Goal: Information Seeking & Learning: Find specific fact

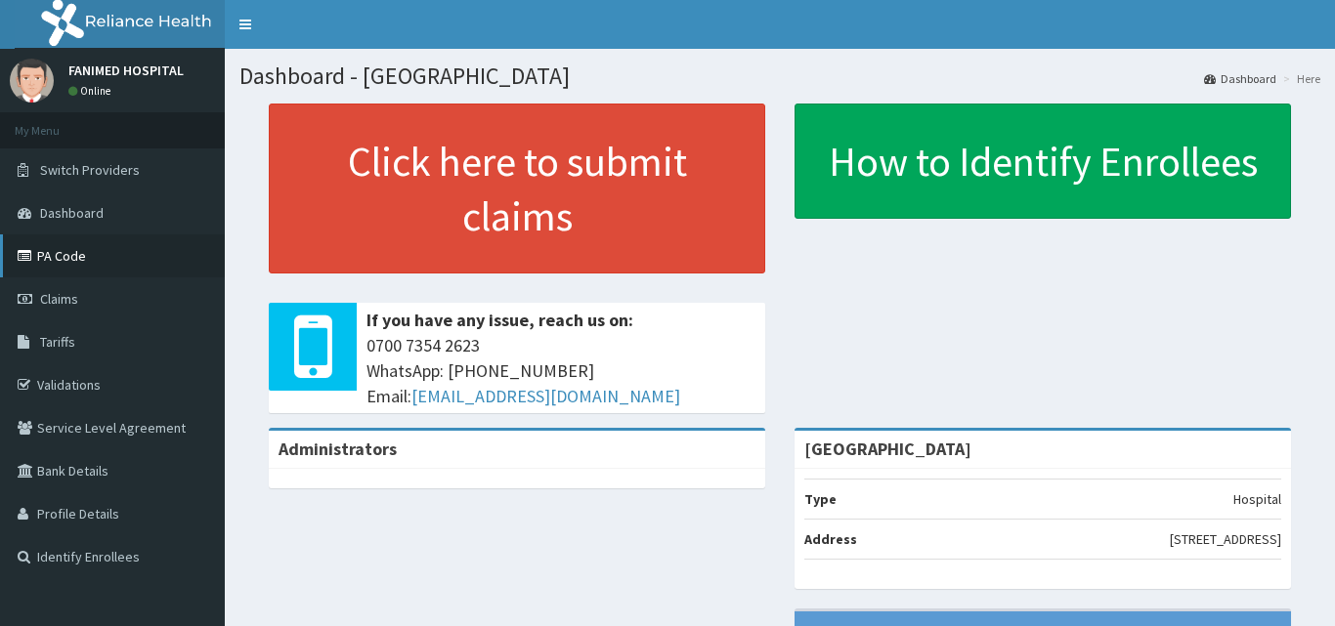
click at [65, 257] on link "PA Code" at bounding box center [112, 255] width 225 height 43
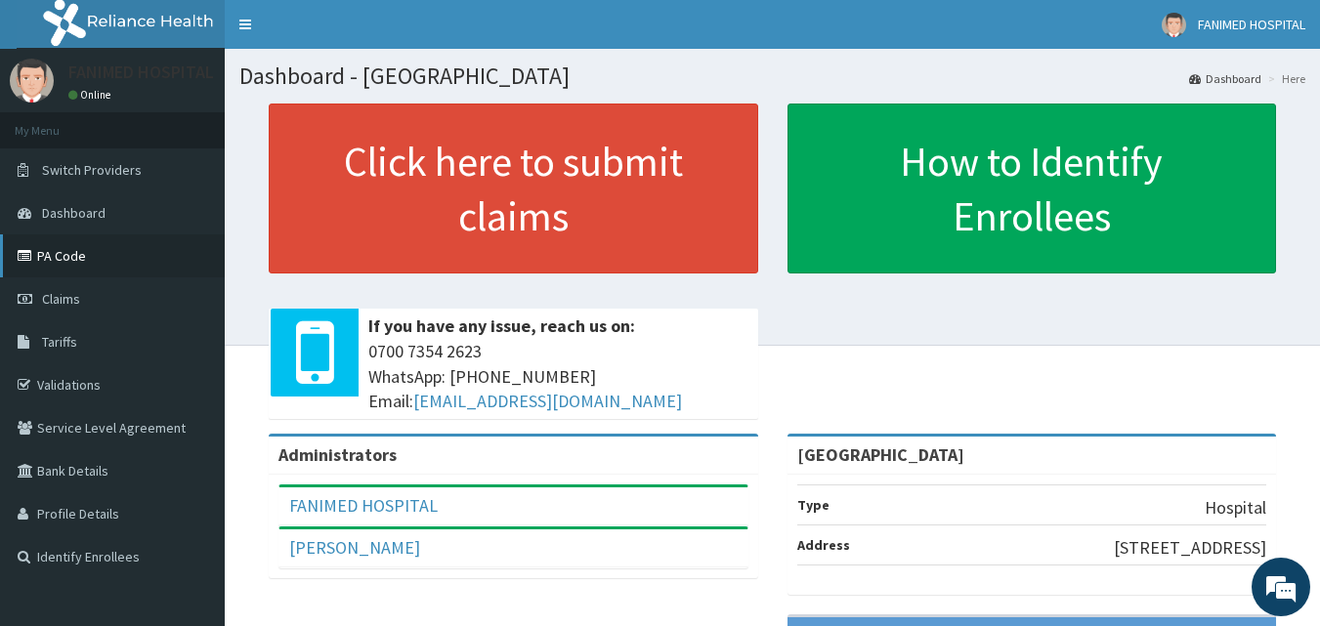
click at [43, 250] on link "PA Code" at bounding box center [112, 255] width 225 height 43
click at [71, 331] on link "Tariffs" at bounding box center [112, 341] width 225 height 43
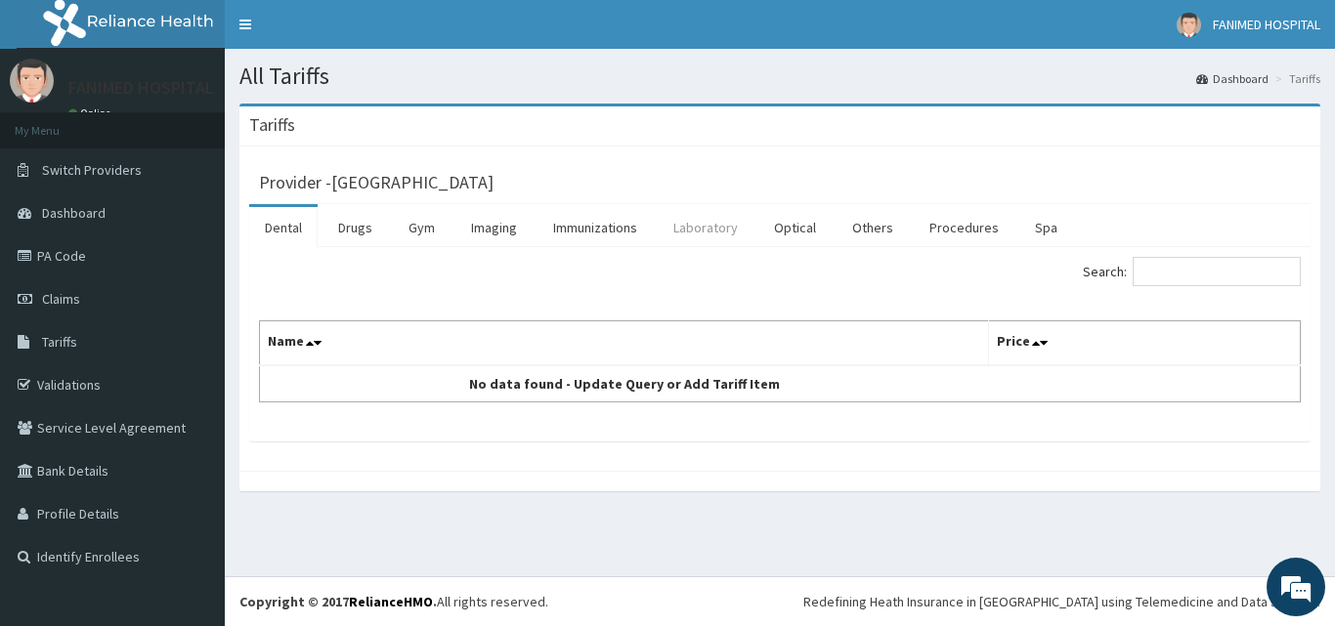
click at [719, 223] on link "Laboratory" at bounding box center [706, 227] width 96 height 41
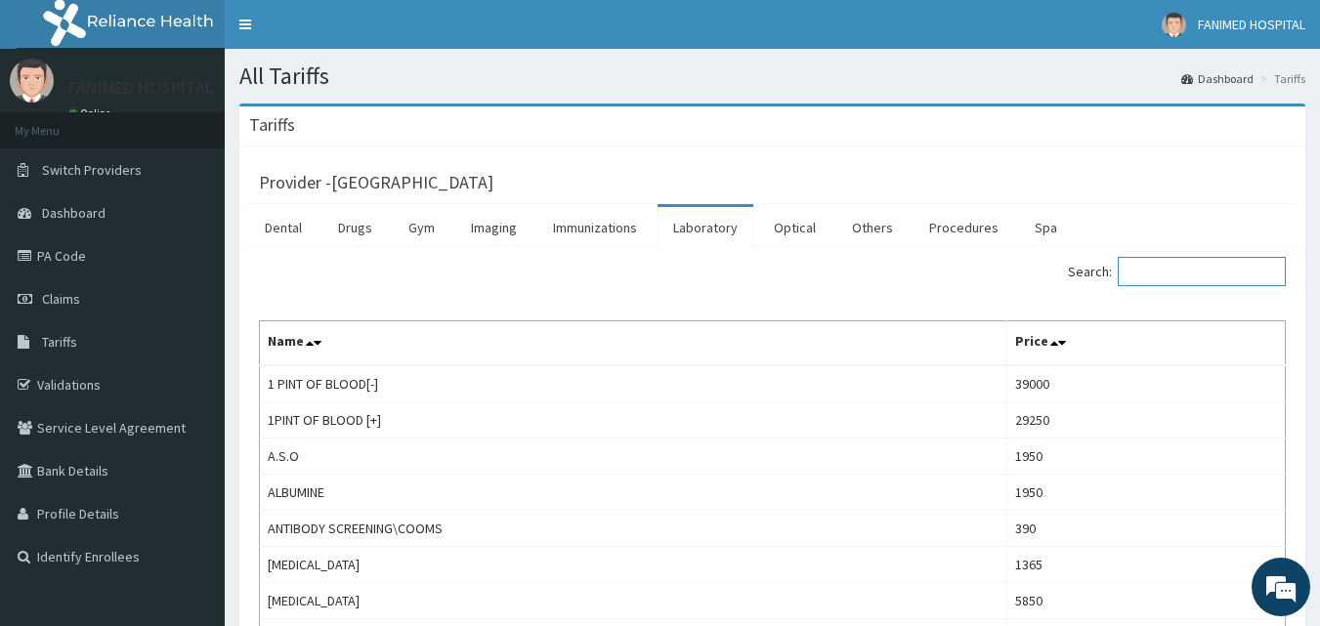
click at [1176, 272] on input "Search:" at bounding box center [1202, 271] width 168 height 29
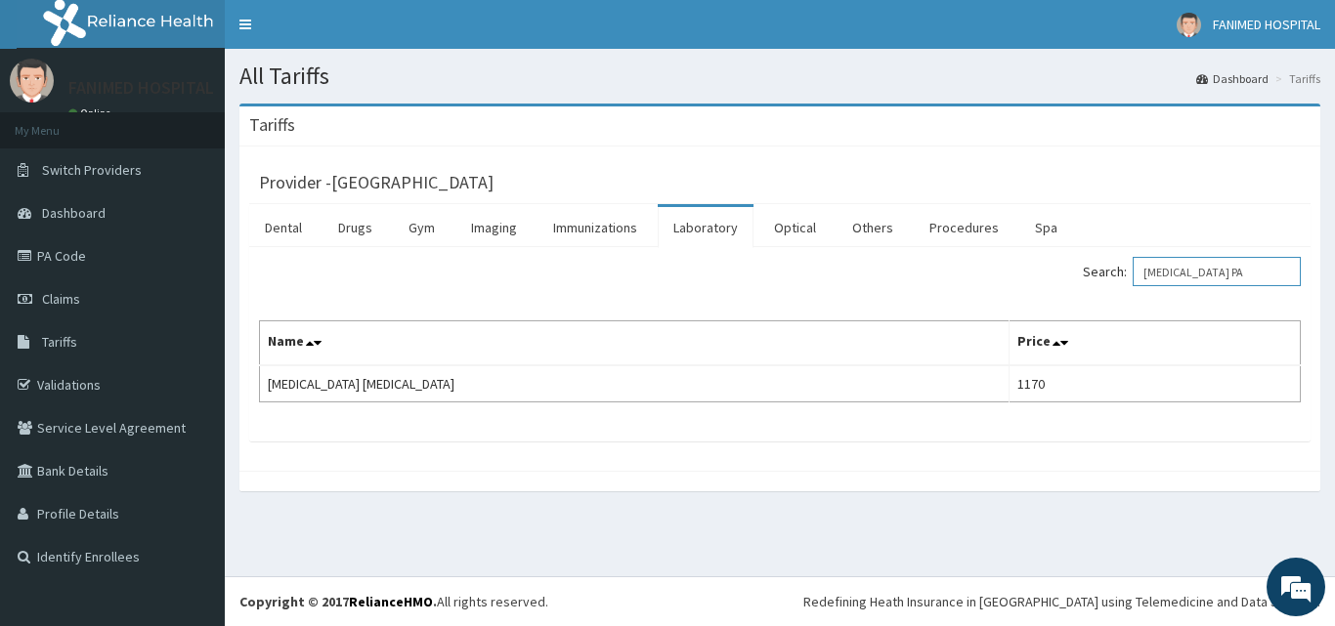
click at [1240, 272] on input "MALARIA PA" at bounding box center [1216, 271] width 168 height 29
type input "ESR"
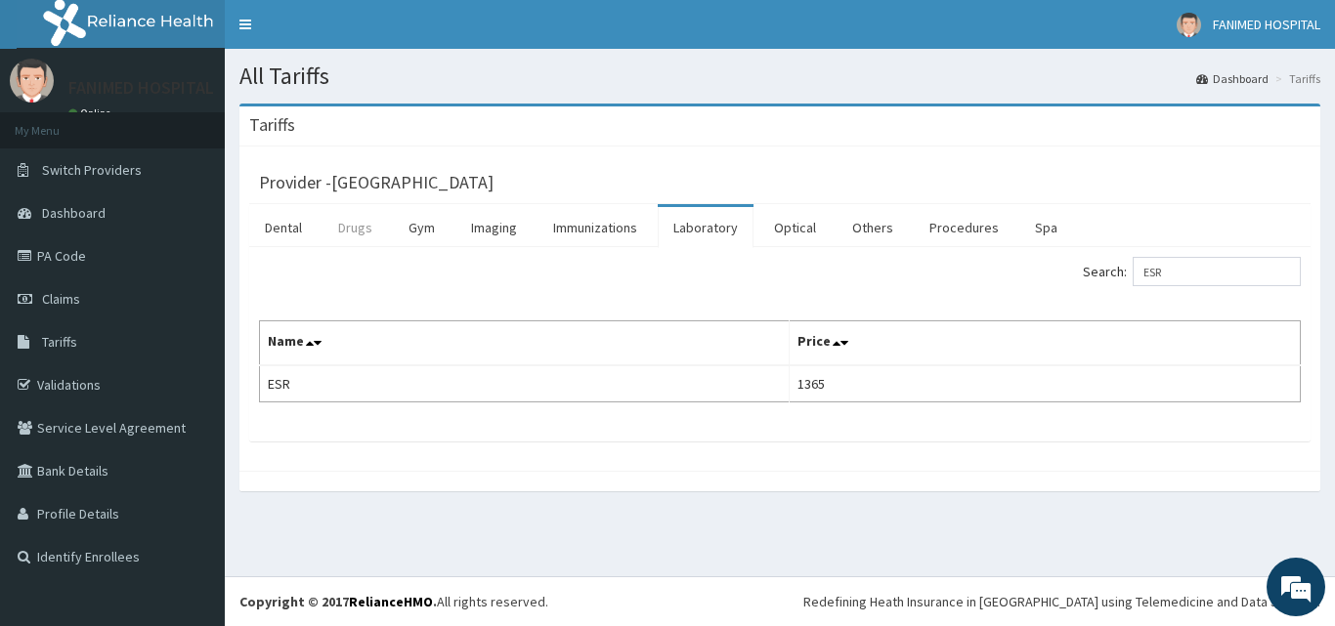
click at [363, 229] on link "Drugs" at bounding box center [354, 227] width 65 height 41
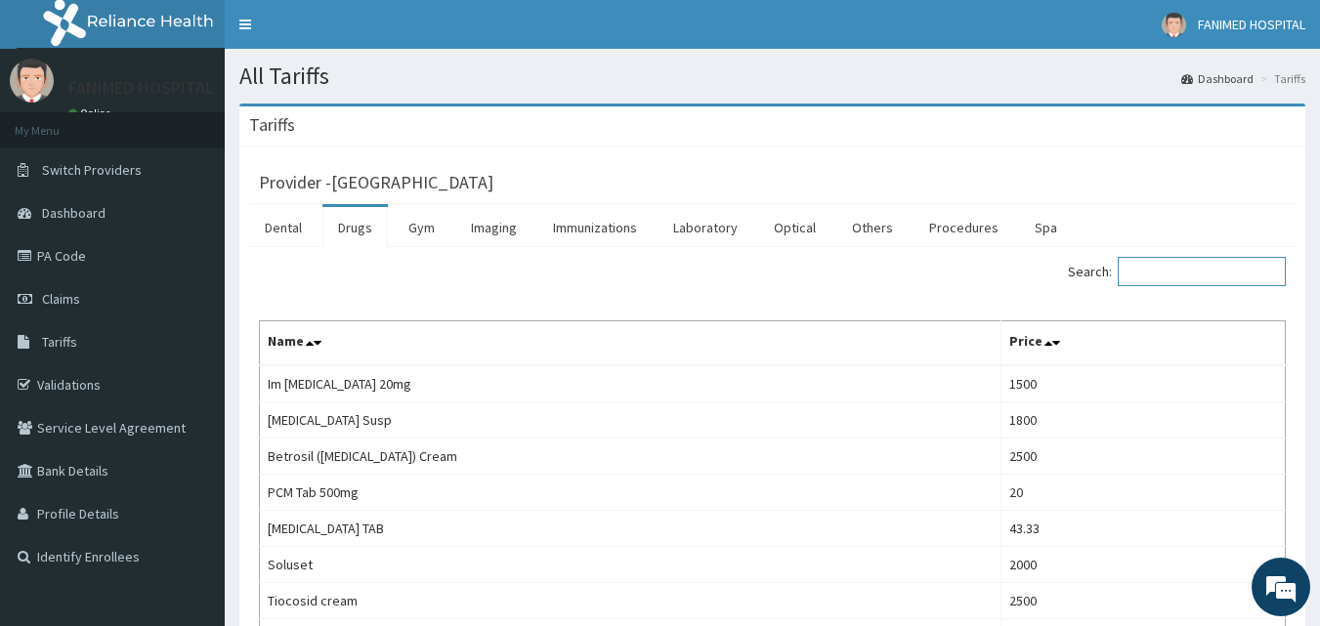
click at [1204, 266] on input "Search:" at bounding box center [1202, 271] width 168 height 29
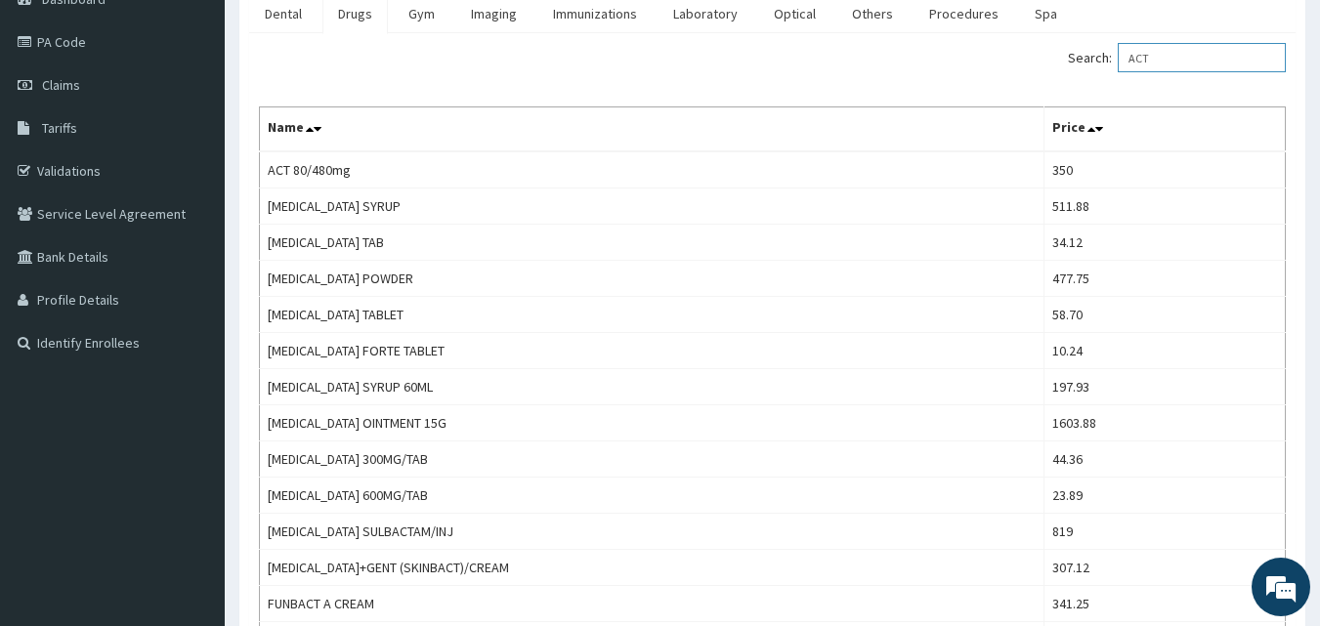
scroll to position [18, 0]
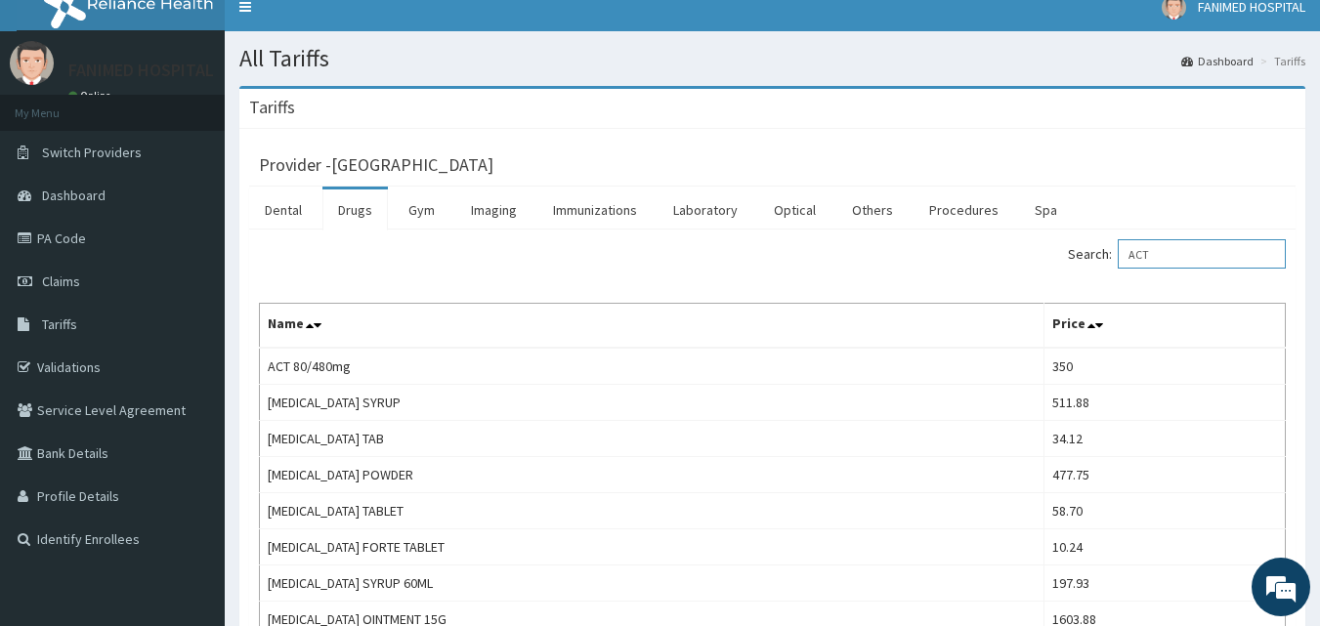
click at [1203, 254] on input "ACT" at bounding box center [1202, 253] width 168 height 29
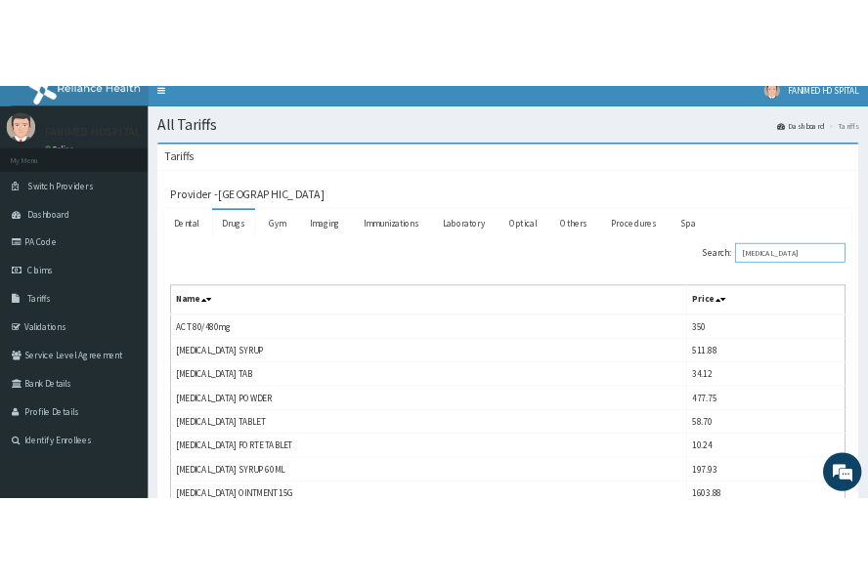
scroll to position [0, 0]
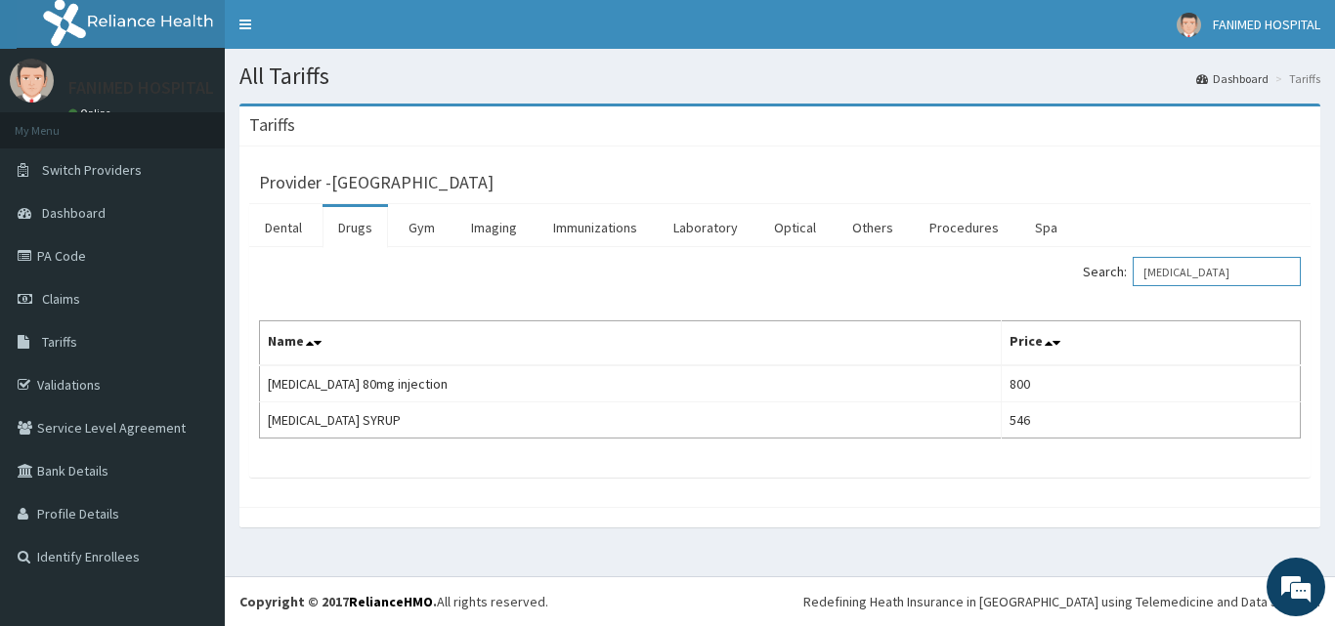
type input "ARTEMETHER"
